Goal: Transaction & Acquisition: Purchase product/service

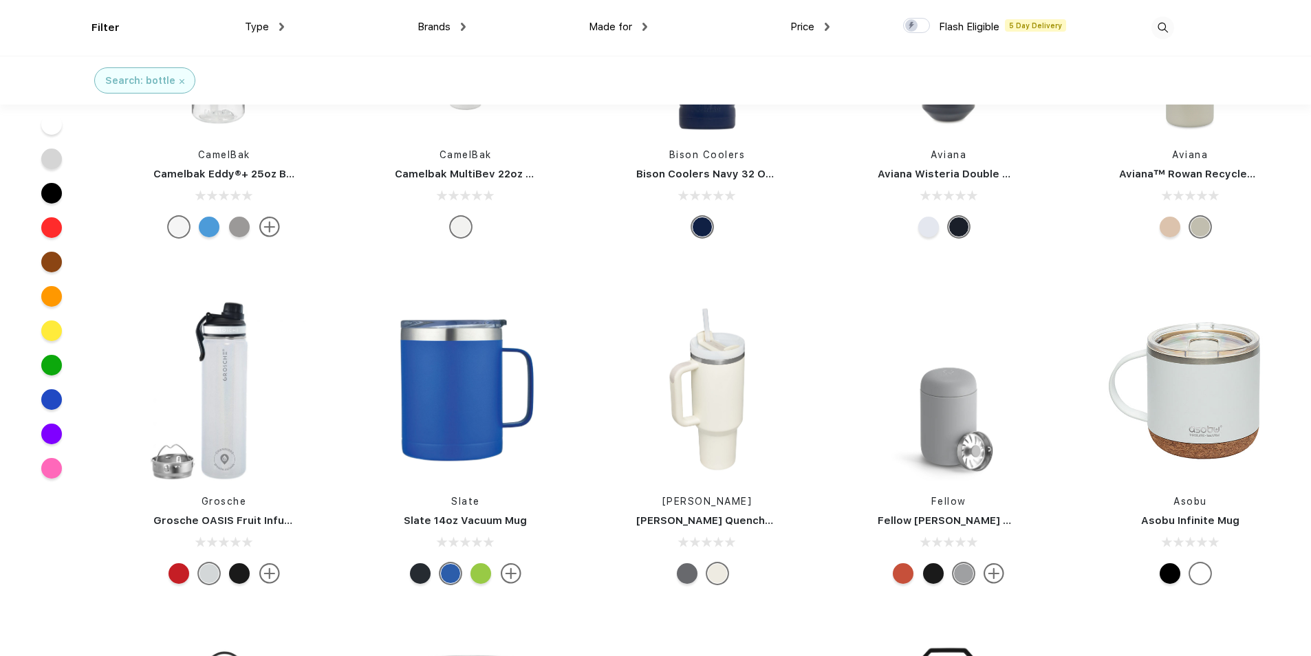
scroll to position [4677, 0]
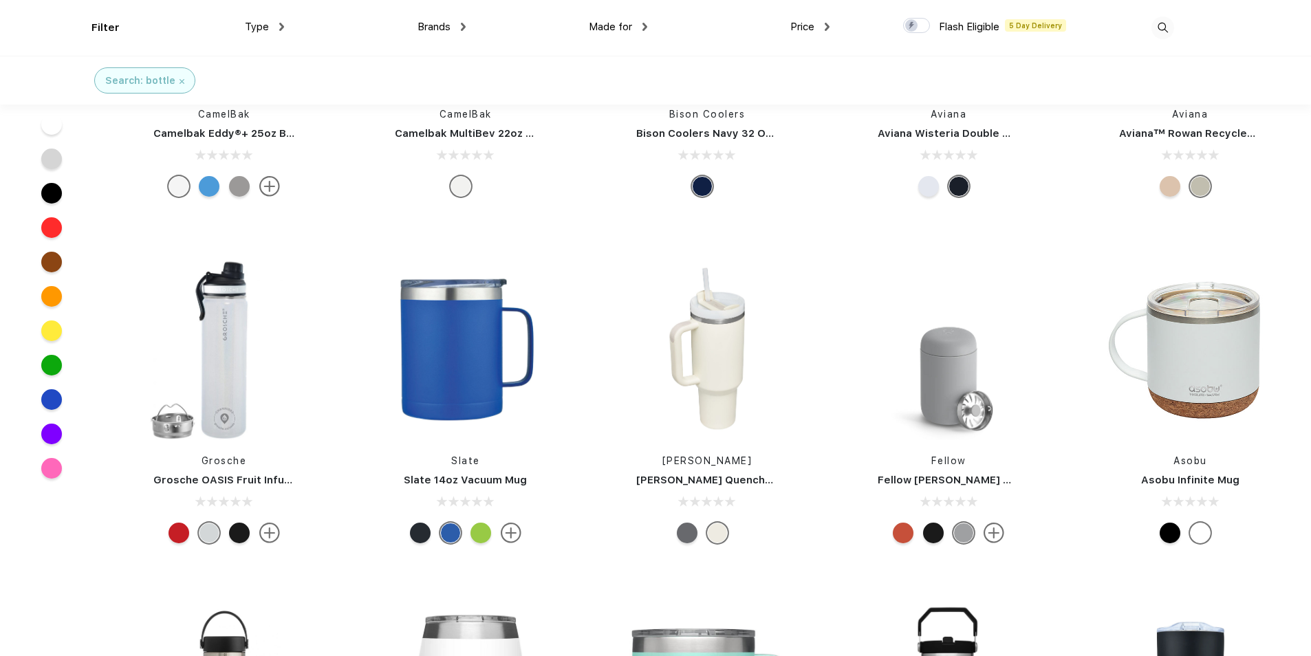
click at [687, 536] on div at bounding box center [687, 533] width 21 height 21
click at [693, 474] on link "[PERSON_NAME] Quencher H2.O FlowState™ Tumbler 40 oz" at bounding box center [792, 480] width 313 height 12
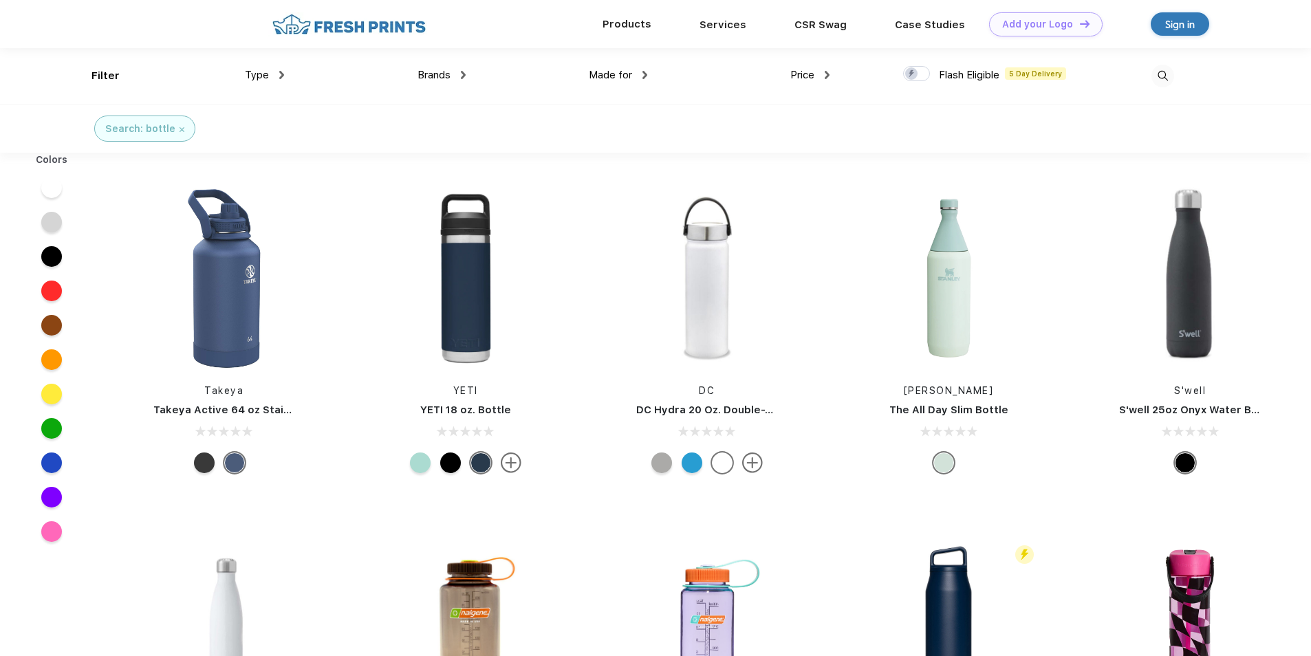
click at [633, 17] on div "Products" at bounding box center [626, 24] width 97 height 18
click at [631, 26] on link "Products" at bounding box center [627, 24] width 49 height 12
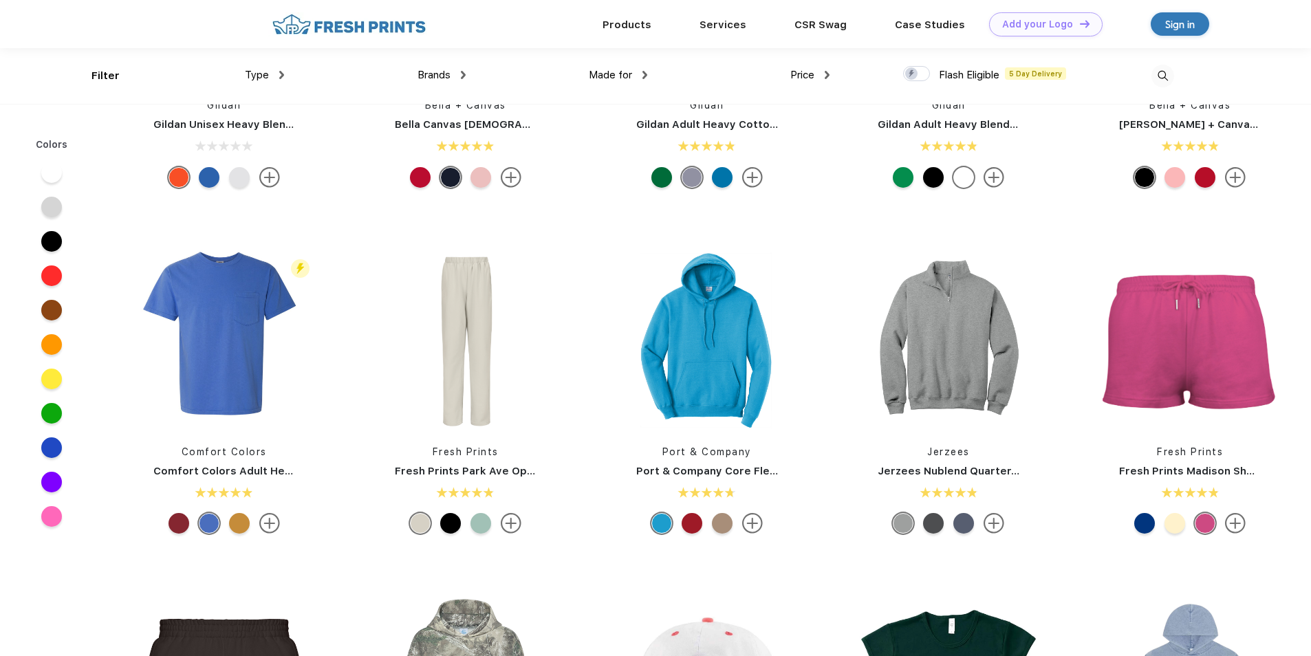
scroll to position [482, 0]
